Goal: Task Accomplishment & Management: Use online tool/utility

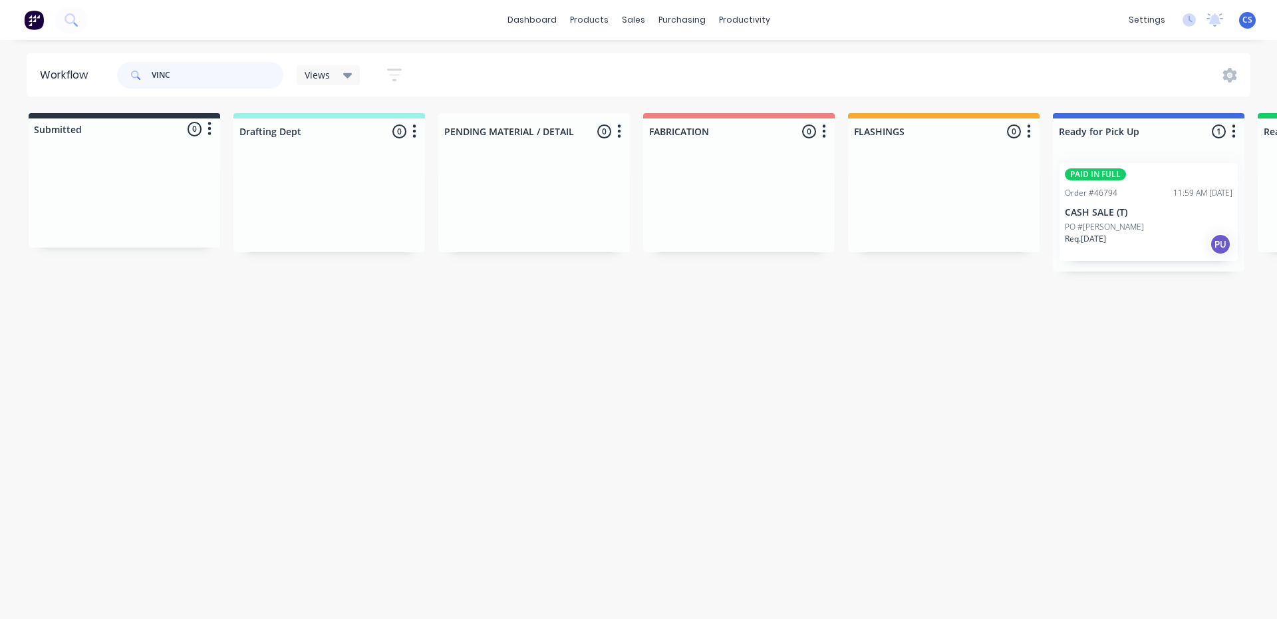
type input "VINC"
click at [1115, 231] on p "PO #[PERSON_NAME]" at bounding box center [1104, 227] width 79 height 12
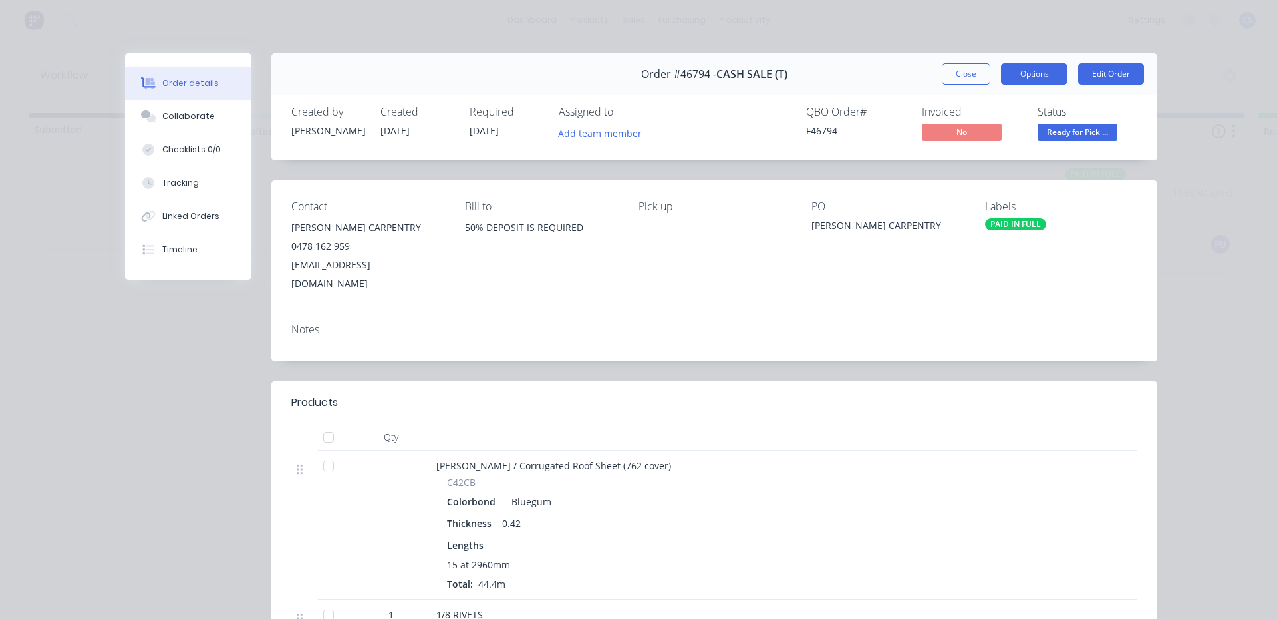
click at [1026, 73] on button "Options" at bounding box center [1034, 73] width 67 height 21
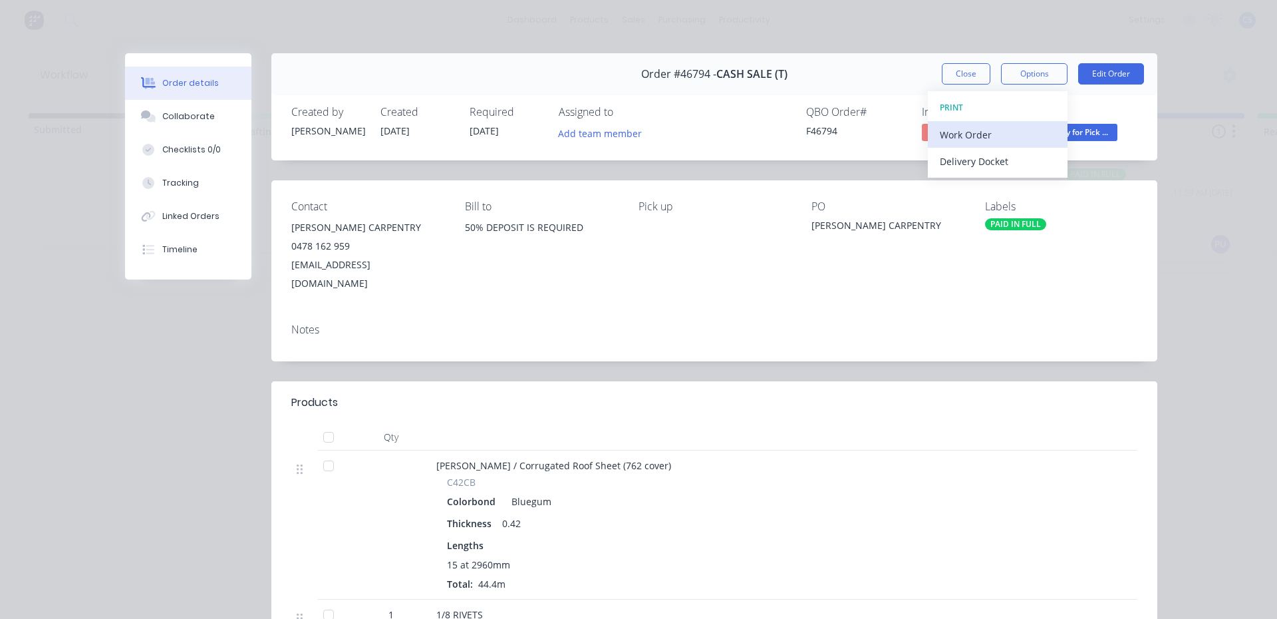
click at [1000, 140] on div "Work Order" at bounding box center [998, 134] width 116 height 19
click at [995, 153] on div "Standard" at bounding box center [998, 161] width 116 height 19
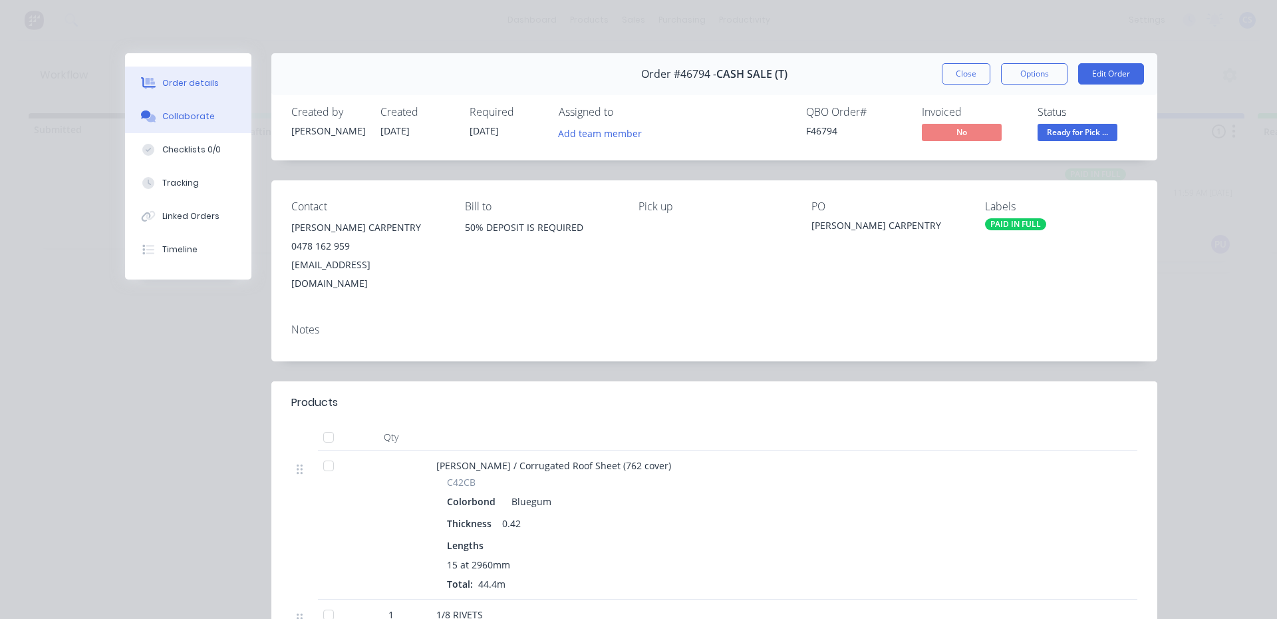
click at [209, 112] on button "Collaborate" at bounding box center [188, 116] width 126 height 33
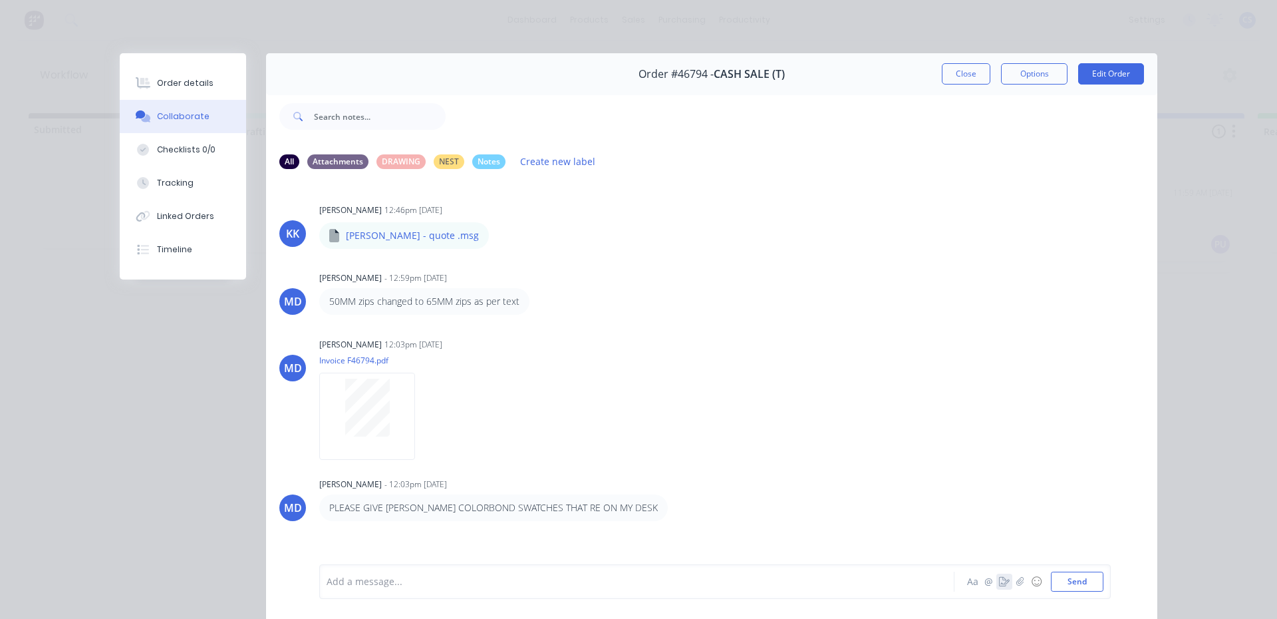
click at [1003, 579] on icon "button" at bounding box center [1004, 581] width 11 height 9
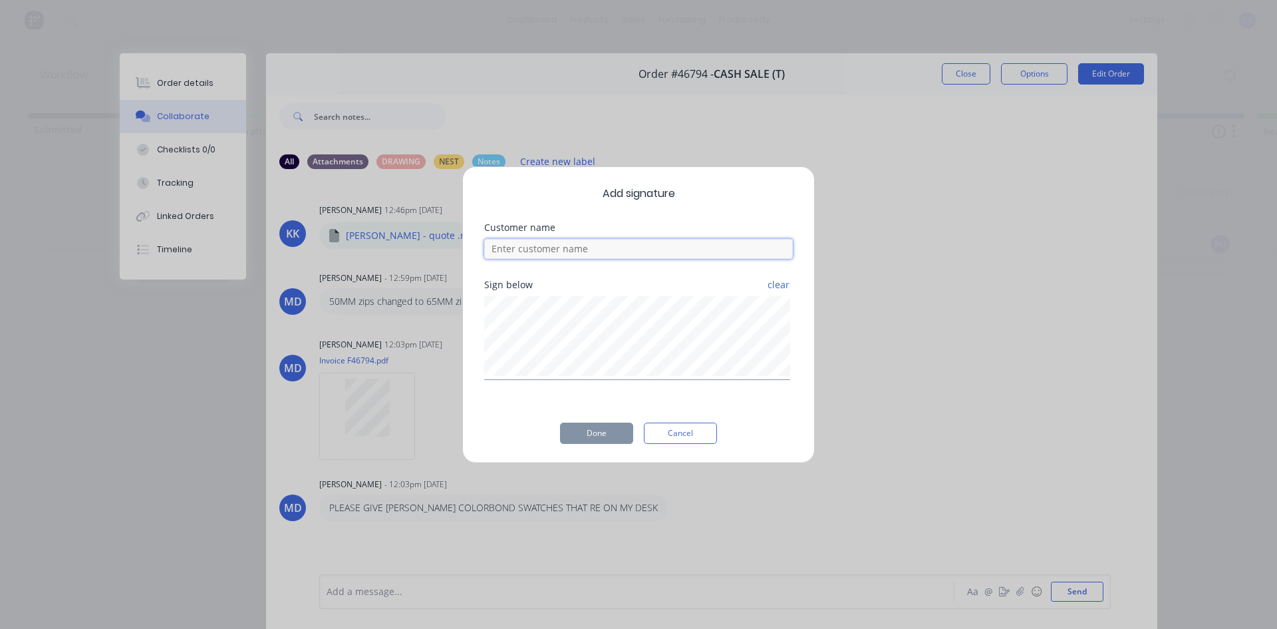
click at [648, 255] on input at bounding box center [638, 249] width 309 height 20
type input "[PERSON_NAME]"
click at [588, 431] on button "Done" at bounding box center [596, 432] width 73 height 21
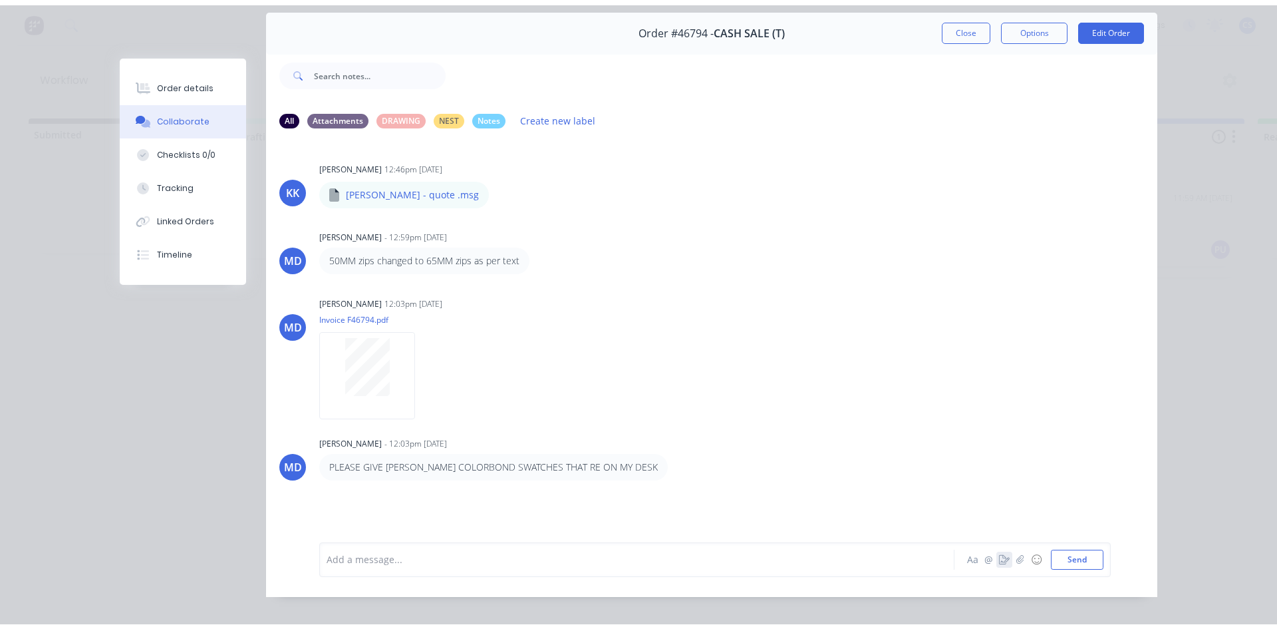
scroll to position [71, 0]
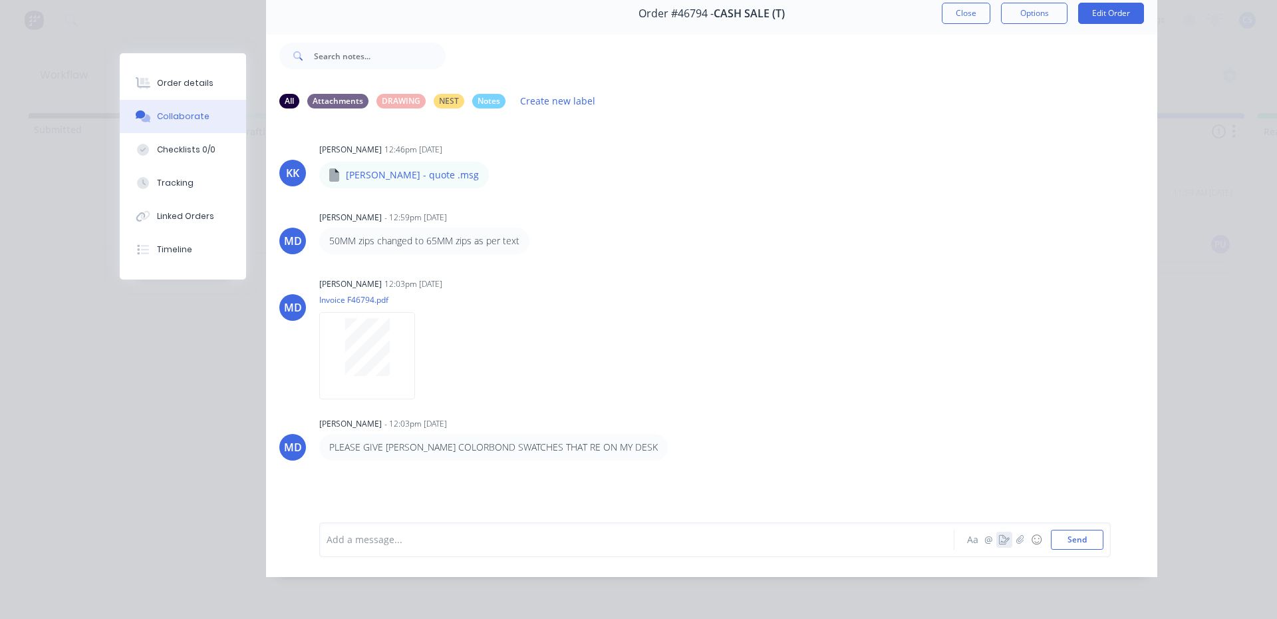
click at [1002, 541] on icon "button" at bounding box center [1004, 539] width 11 height 9
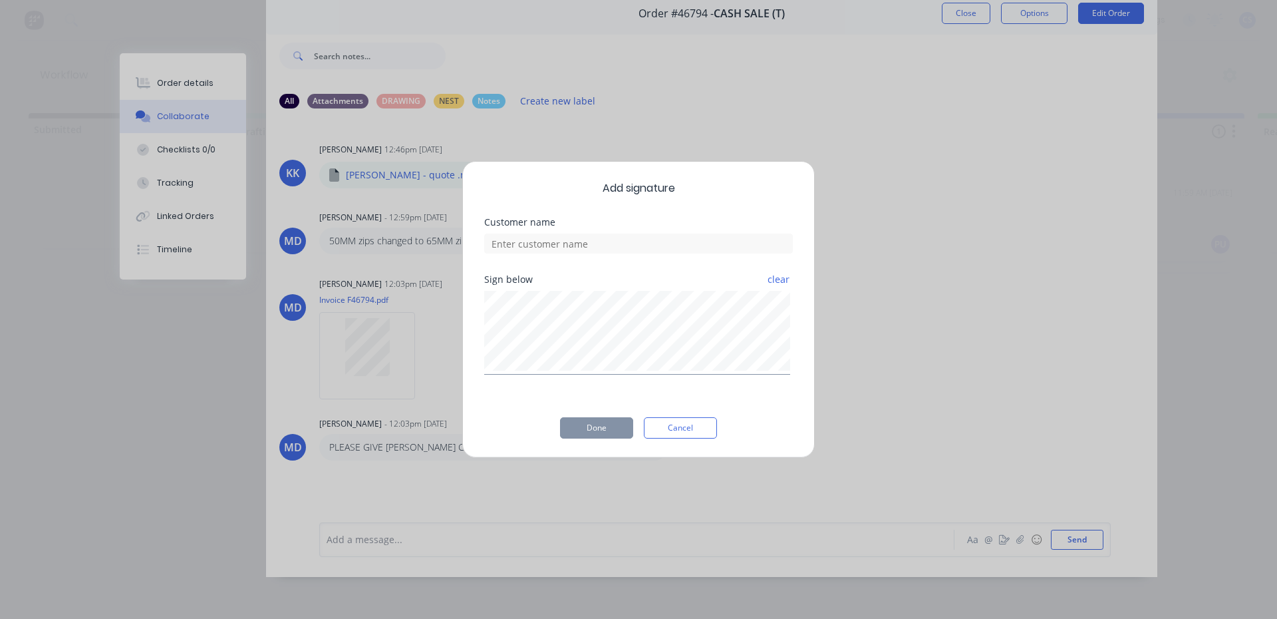
scroll to position [61, 0]
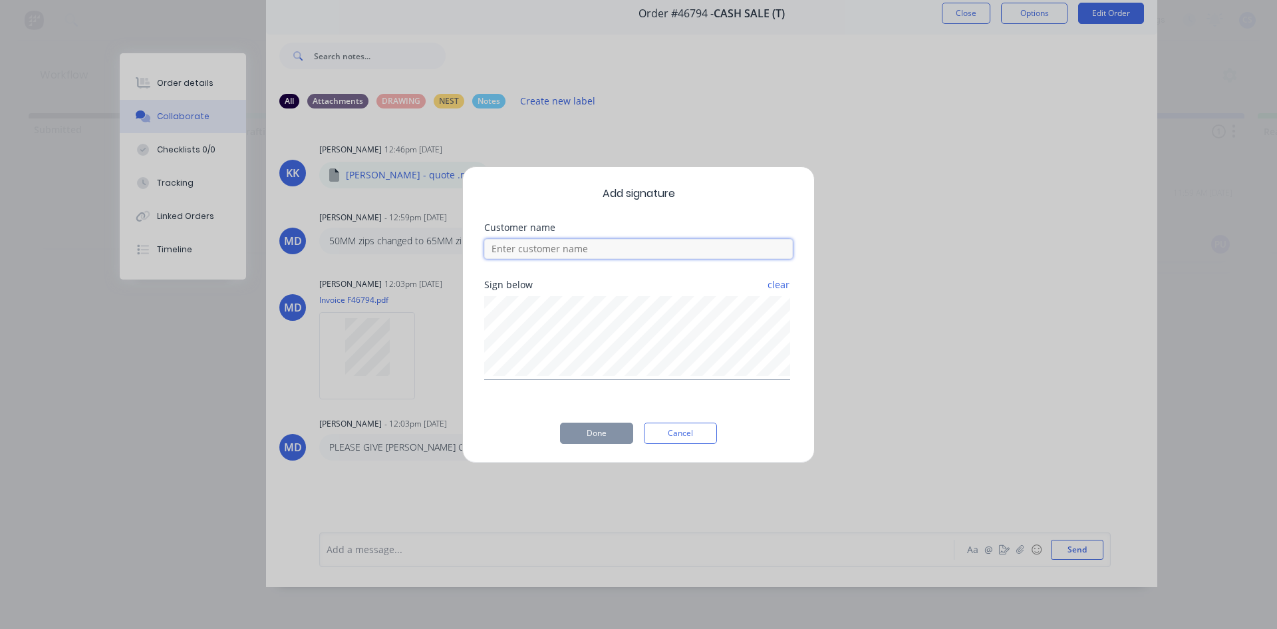
click at [655, 251] on input at bounding box center [638, 249] width 309 height 20
type input "[PERSON_NAME]"
click at [599, 429] on button "Done" at bounding box center [596, 432] width 73 height 21
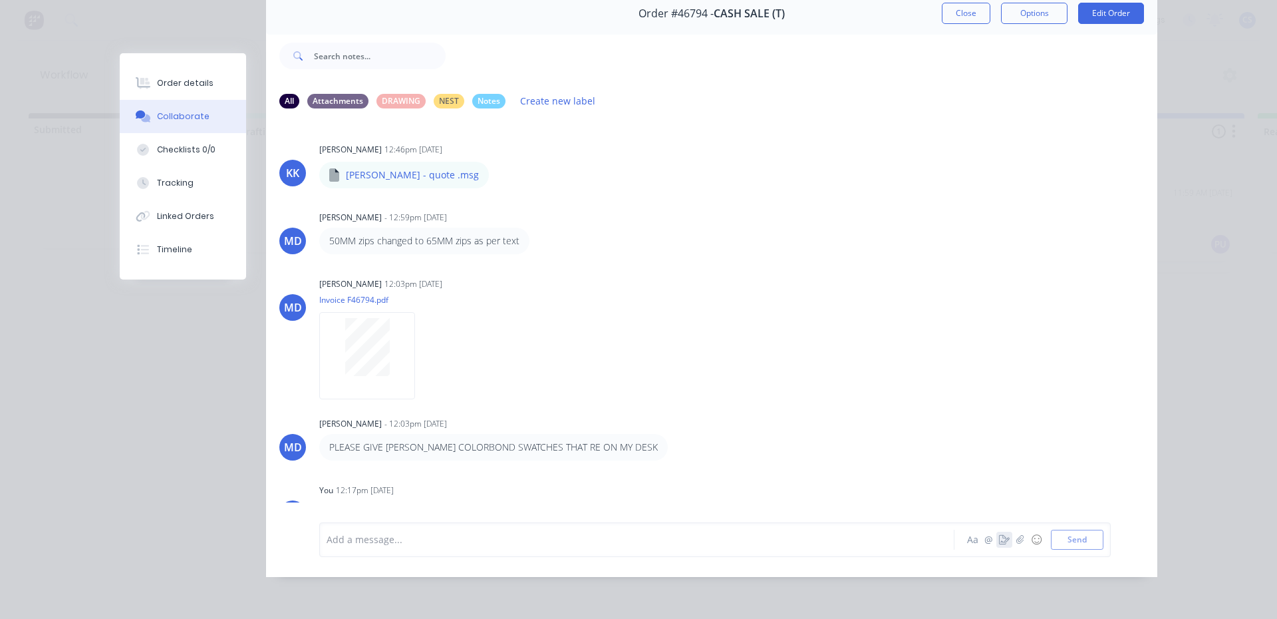
scroll to position [104, 0]
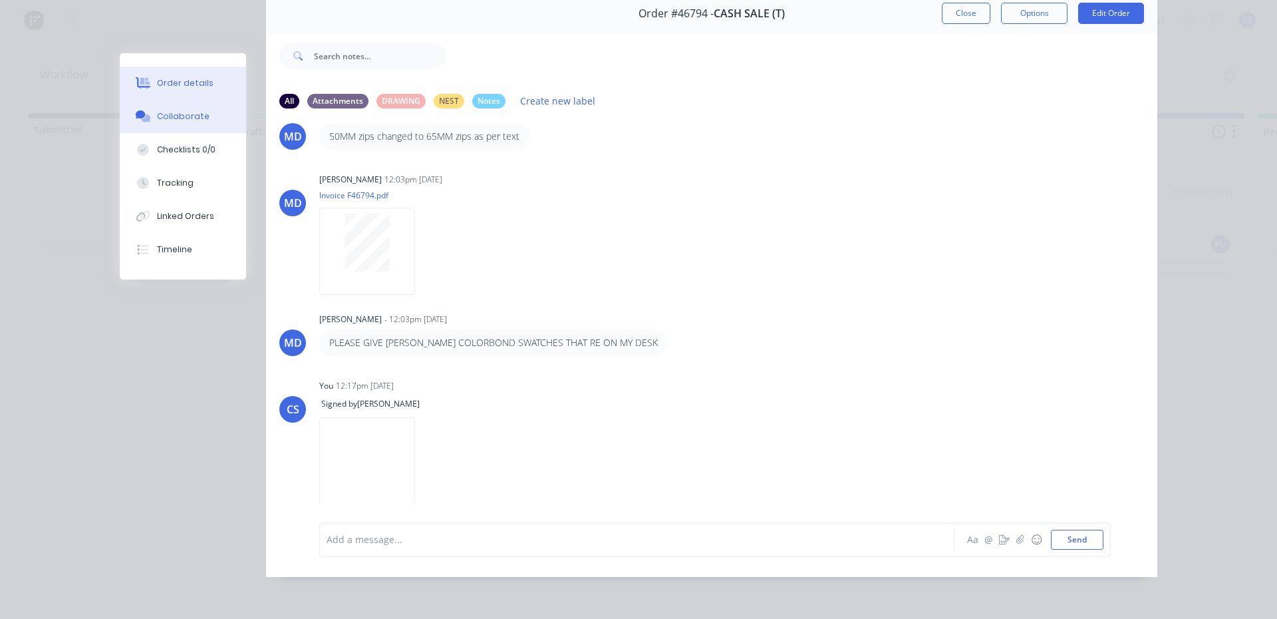
click at [218, 86] on button "Order details" at bounding box center [183, 83] width 126 height 33
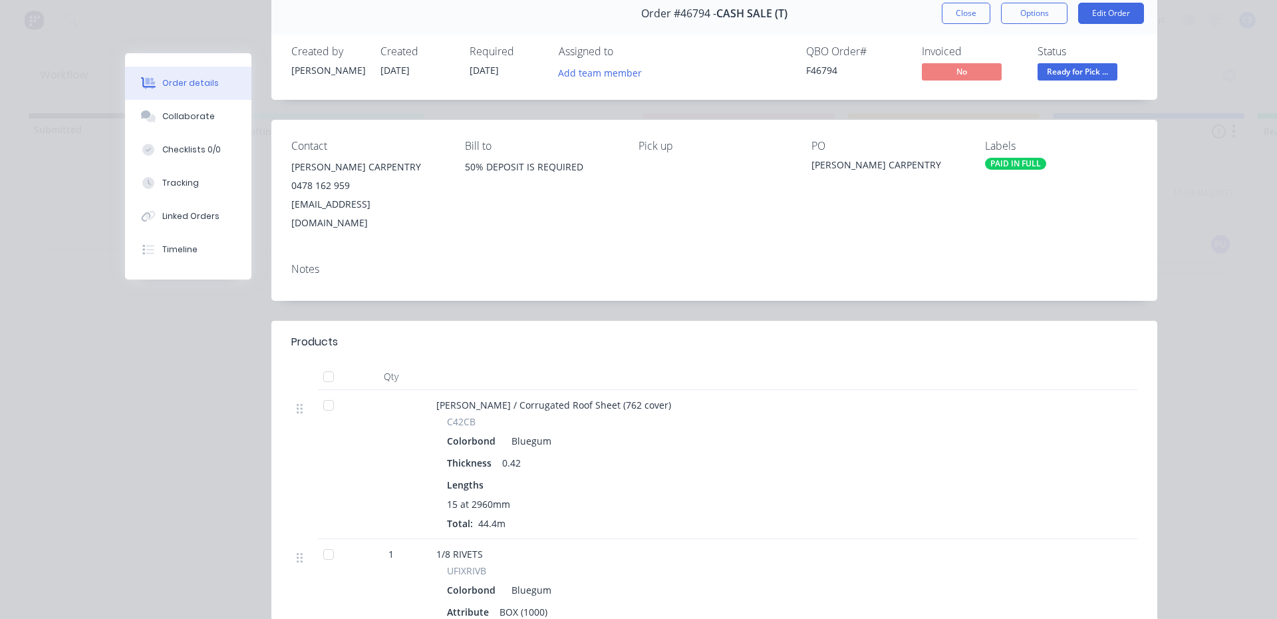
click at [1068, 70] on span "Ready for Pick ..." at bounding box center [1078, 71] width 80 height 17
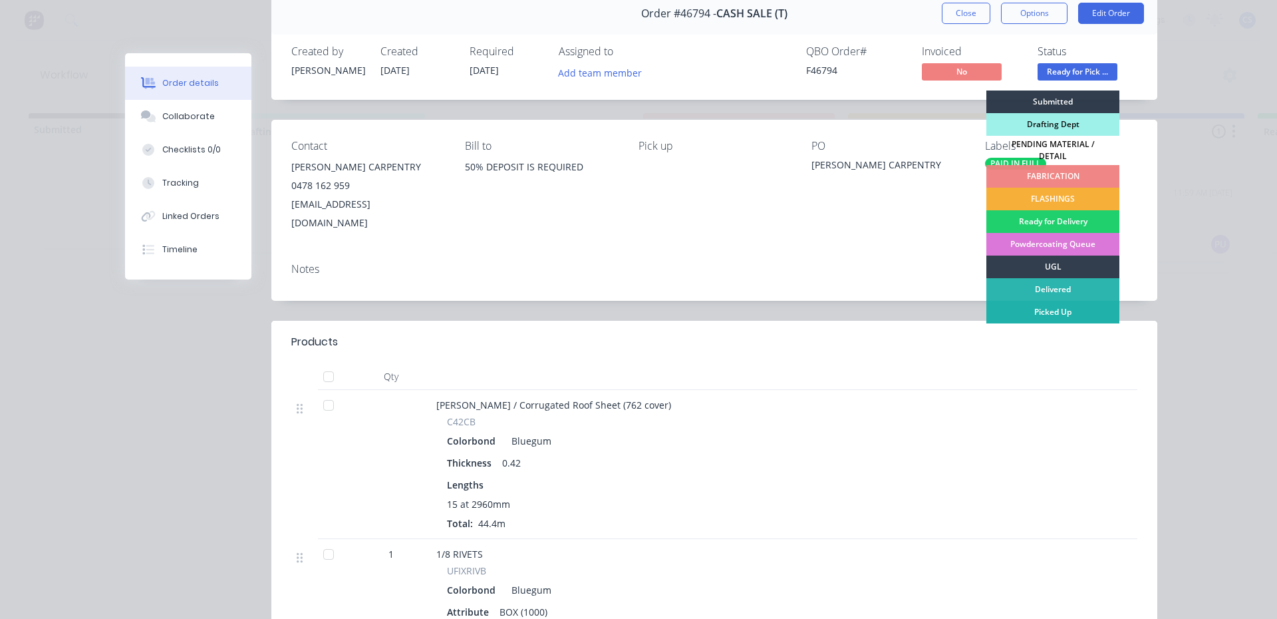
click at [1040, 308] on div "Picked Up" at bounding box center [1053, 312] width 133 height 23
